Goal: Task Accomplishment & Management: Manage account settings

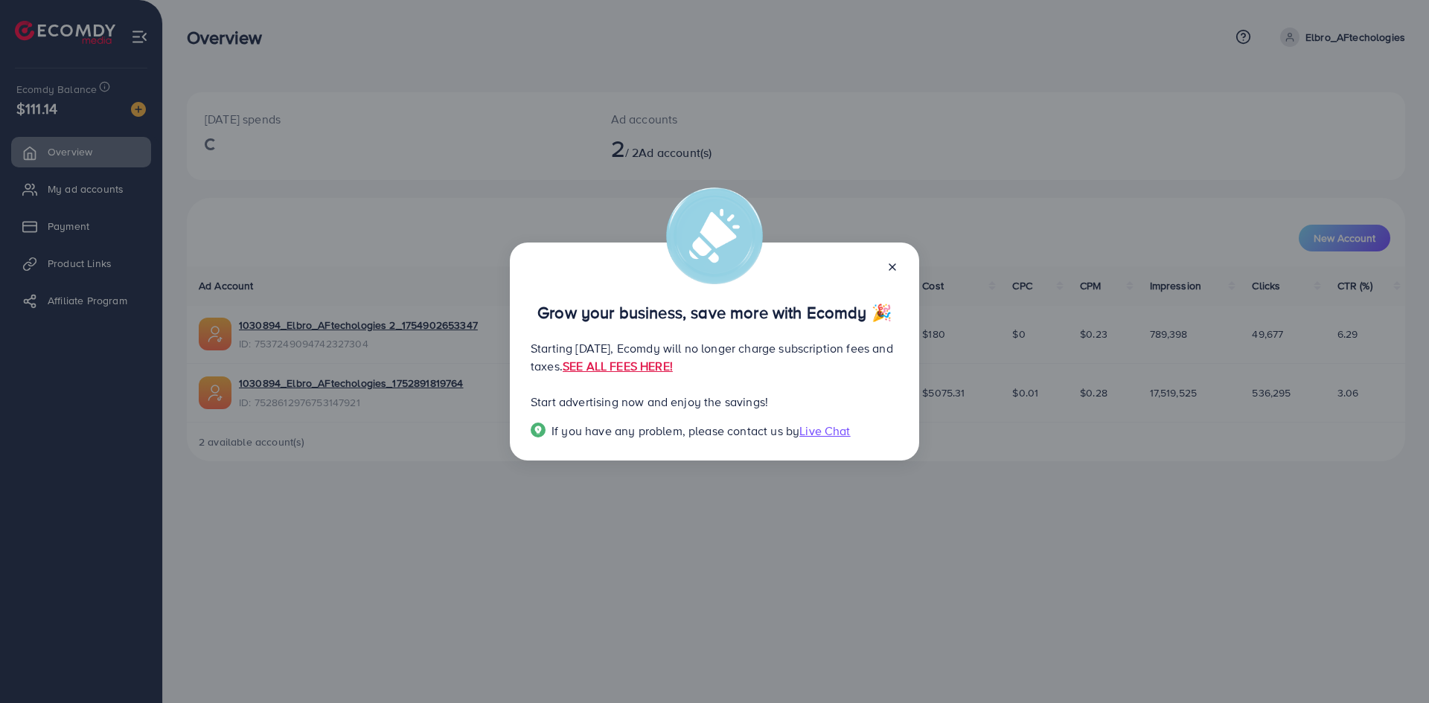
click at [903, 265] on div "Grow your business, save more with Ecomdy 🎉 Starting [DATE], Ecomdy will no lon…" at bounding box center [714, 352] width 409 height 219
click at [894, 269] on line at bounding box center [892, 267] width 6 height 6
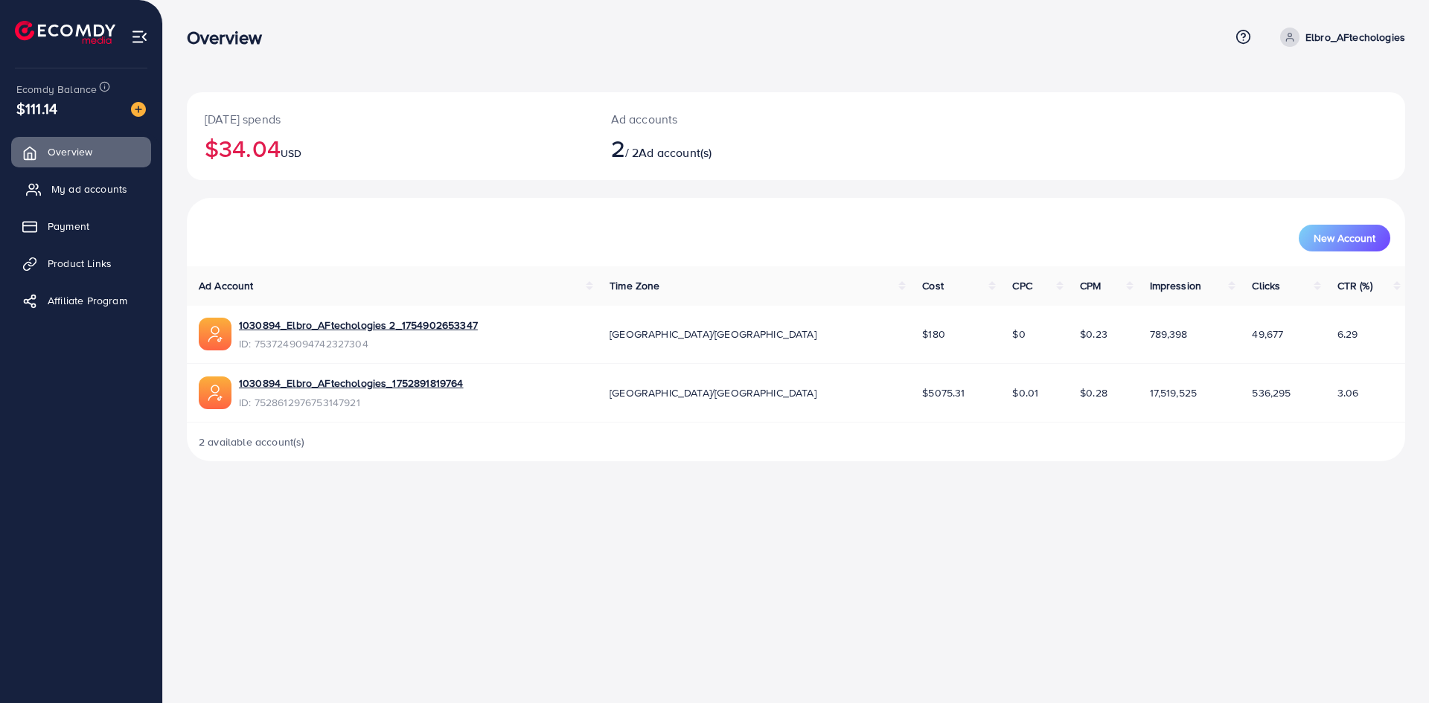
click at [76, 192] on span "My ad accounts" at bounding box center [89, 189] width 76 height 15
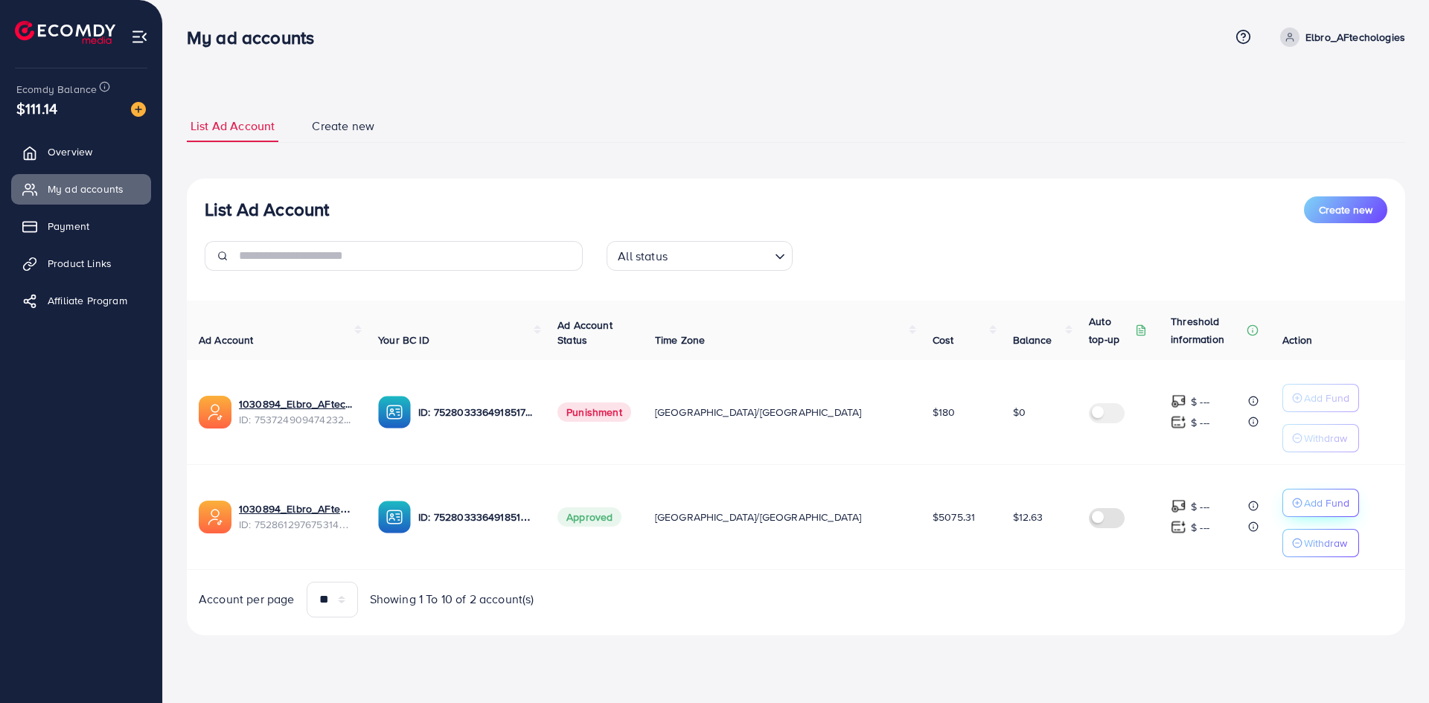
click at [1304, 505] on p "Add Fund" at bounding box center [1326, 503] width 45 height 18
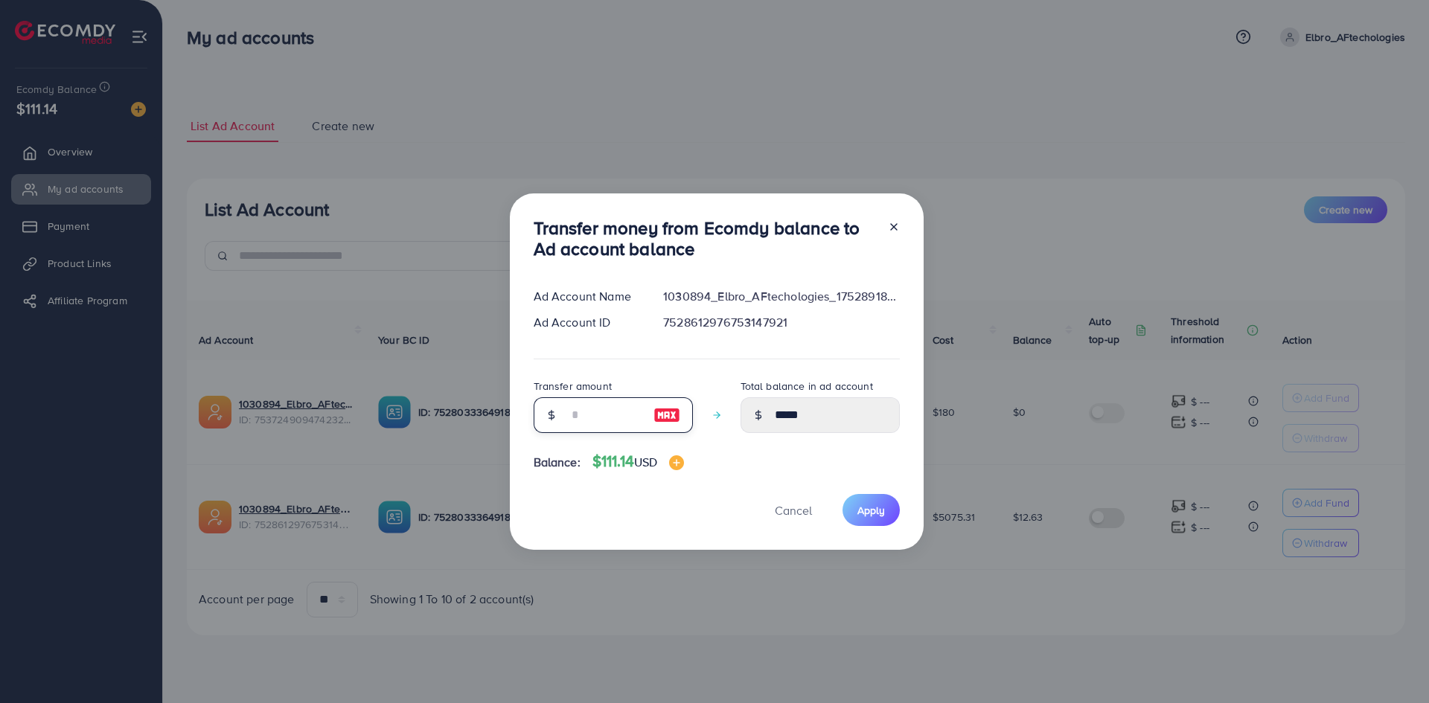
click at [638, 417] on input "number" at bounding box center [605, 415] width 74 height 36
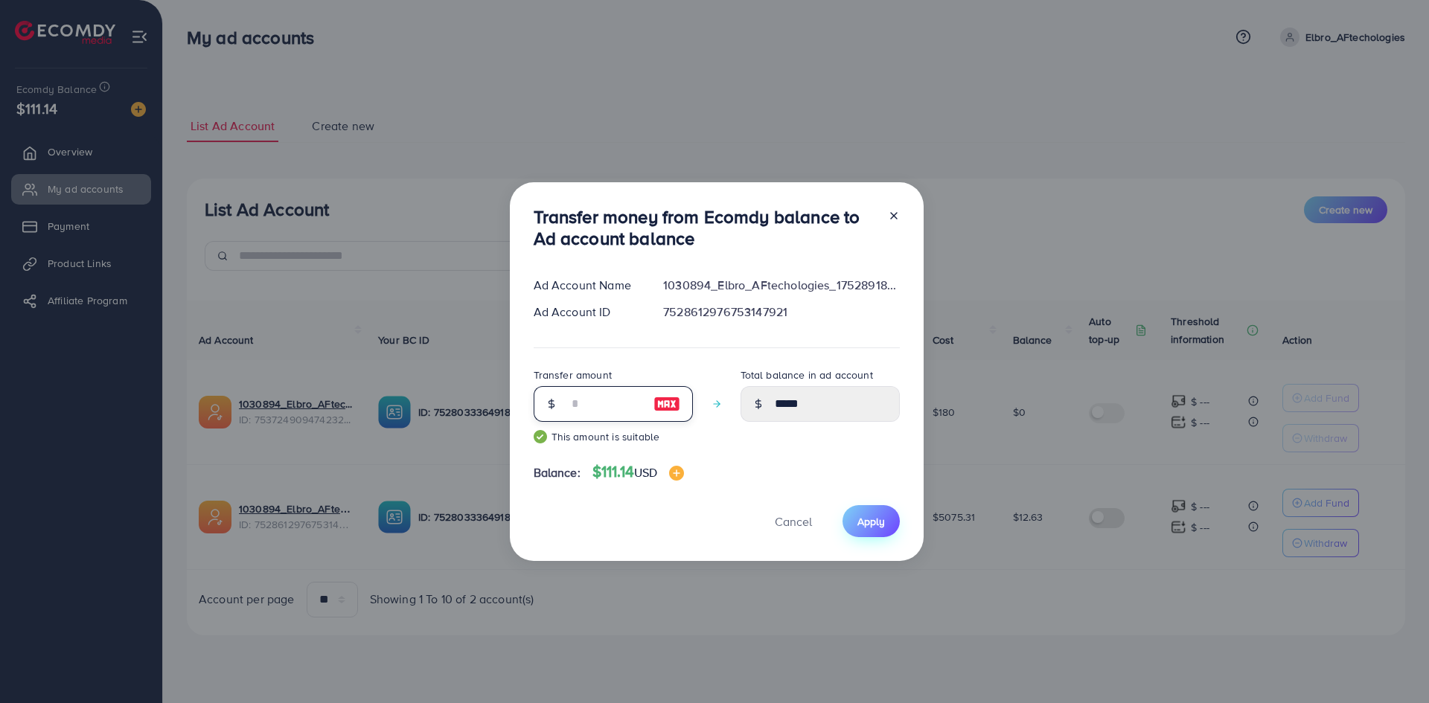
type input "**"
click at [868, 525] on span "Apply" at bounding box center [871, 521] width 28 height 15
